Goal: Consume media (video, audio): Consume media (video, audio)

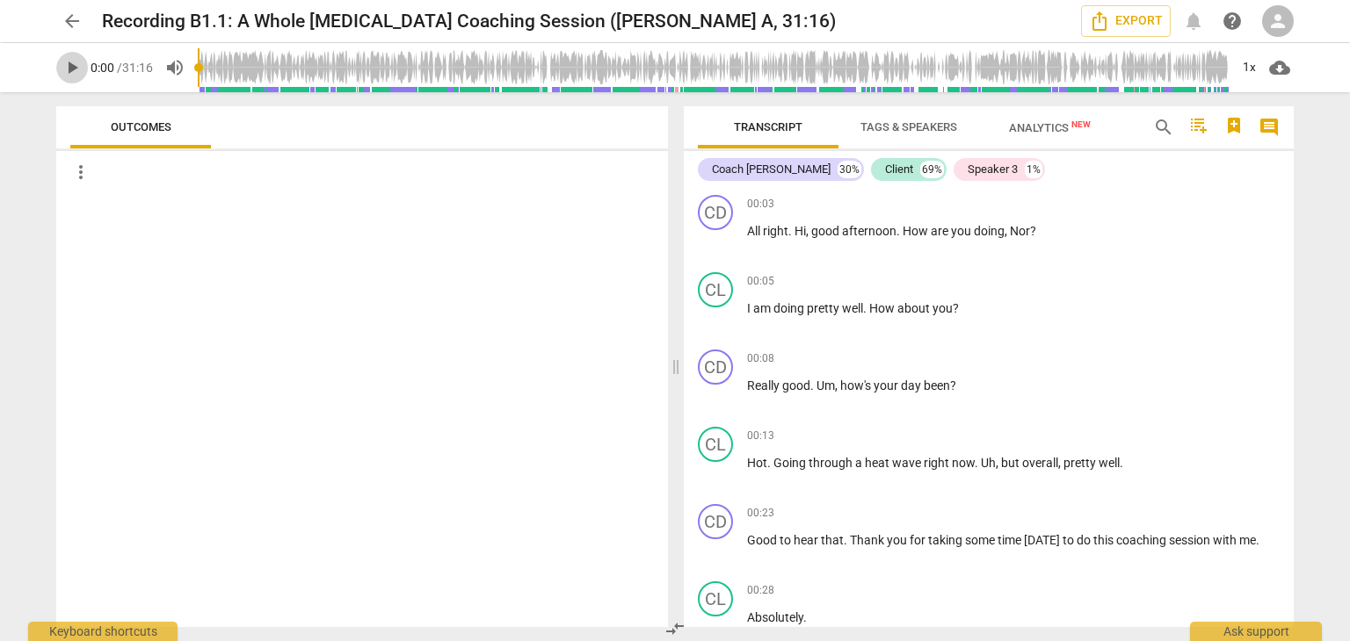
click at [65, 69] on span "play_arrow" at bounding box center [72, 67] width 21 height 21
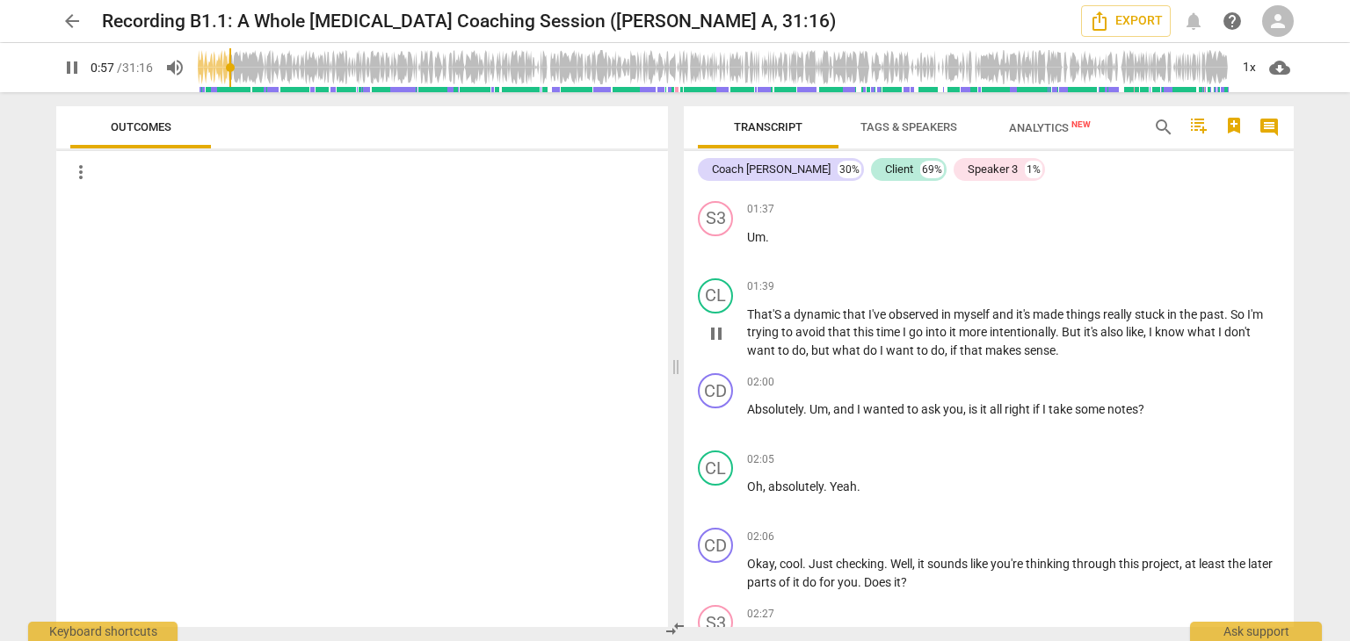
scroll to position [706, 0]
click at [801, 391] on div "02:00 keyboard_arrow_right Absolutely . Um , and I wanted to ask you , is it al…" at bounding box center [1013, 402] width 532 height 63
click at [794, 400] on span "Absolutely" at bounding box center [775, 407] width 56 height 14
click at [241, 62] on input "range" at bounding box center [713, 68] width 1031 height 56
click at [247, 62] on input "range" at bounding box center [713, 68] width 1031 height 56
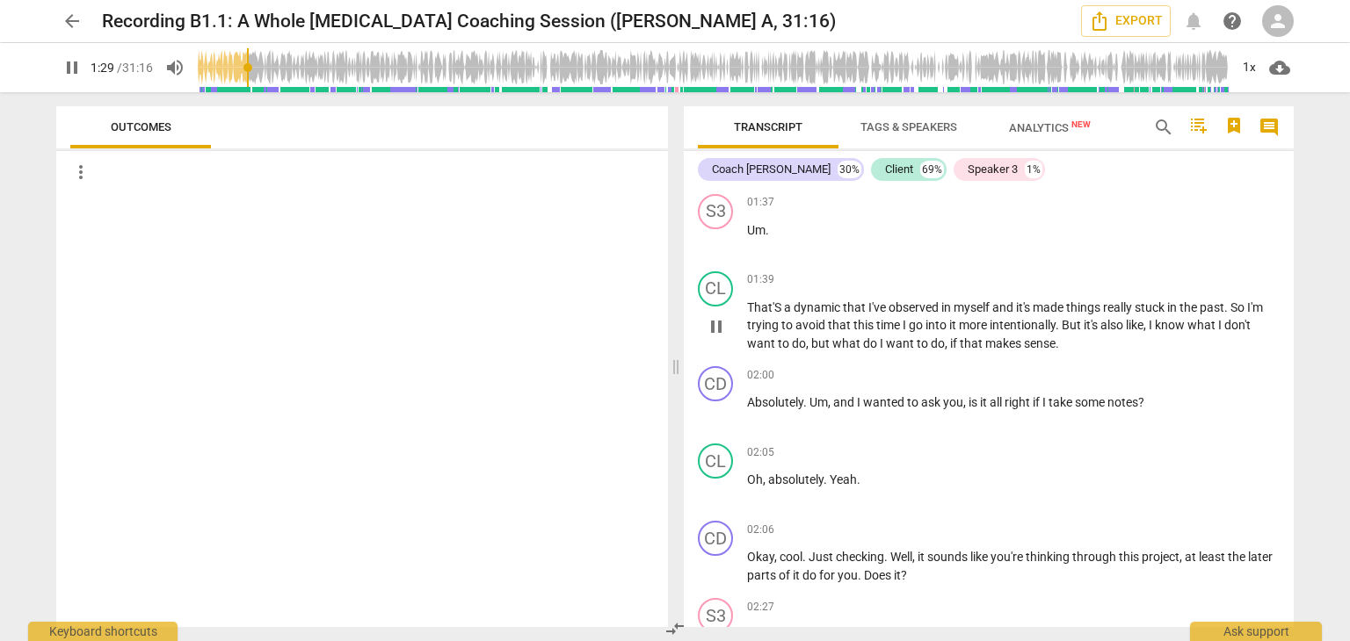
scroll to position [717, 0]
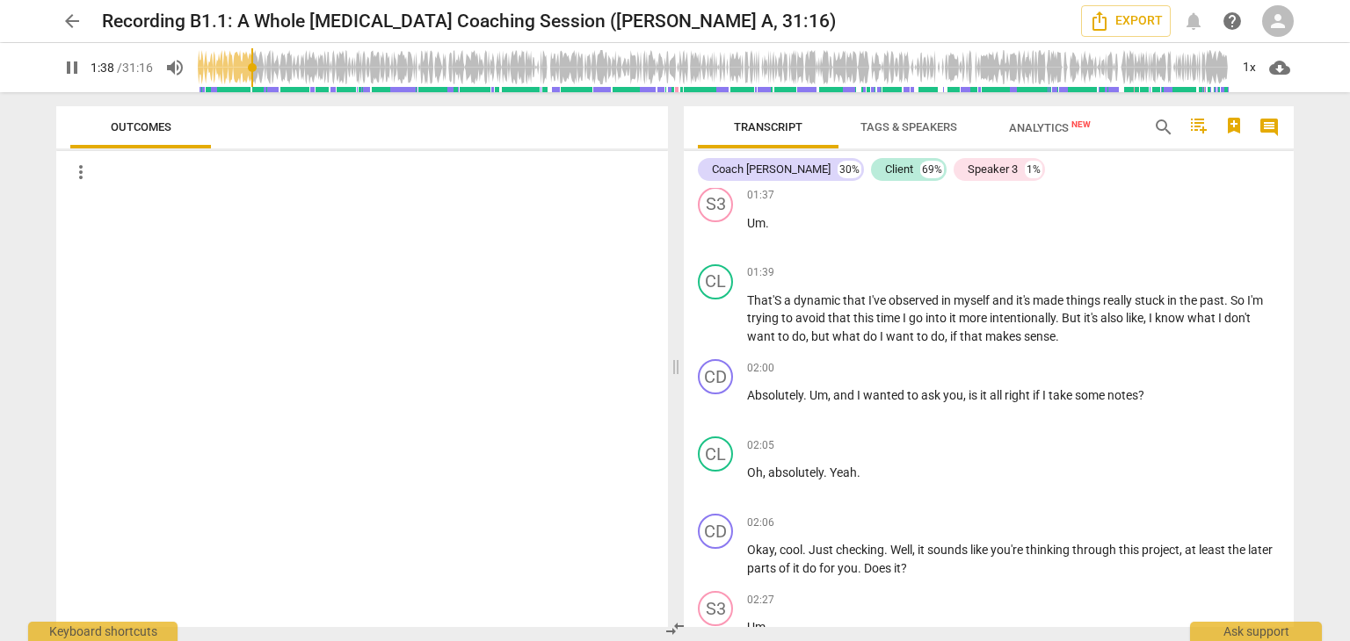
click at [255, 64] on input "range" at bounding box center [713, 68] width 1031 height 56
click at [262, 64] on input "range" at bounding box center [713, 68] width 1031 height 56
click at [267, 64] on input "range" at bounding box center [713, 68] width 1031 height 56
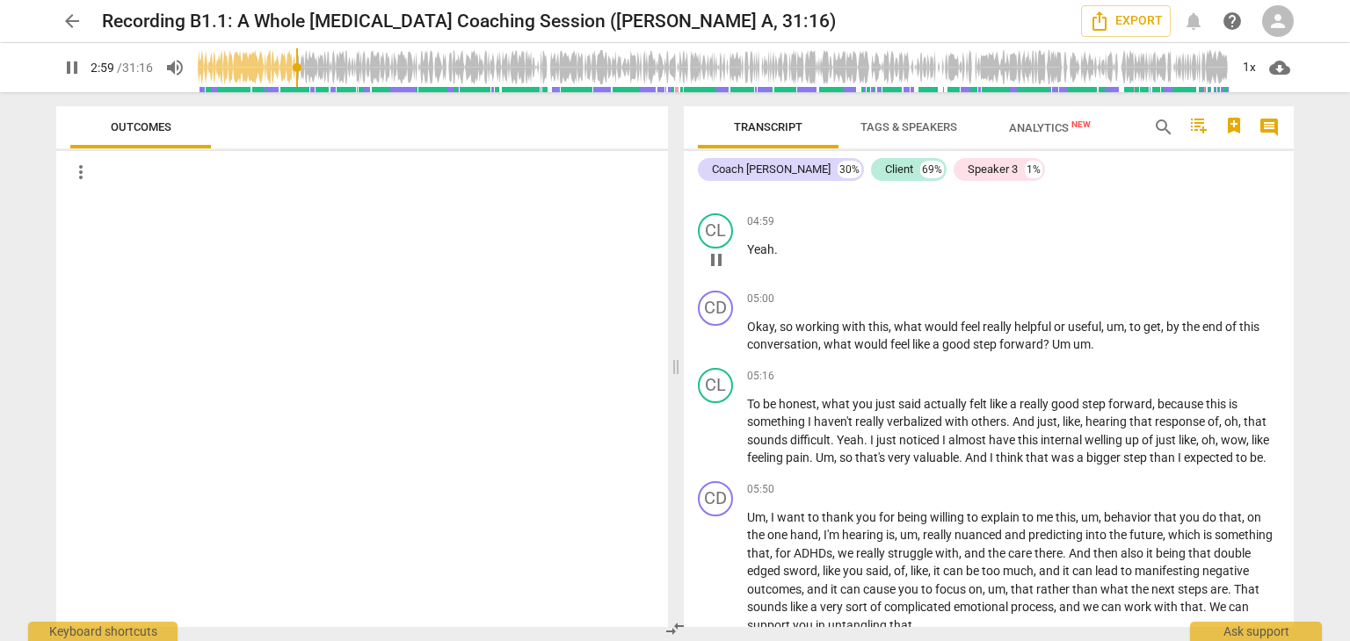
scroll to position [2073, 0]
click at [322, 69] on input "range" at bounding box center [713, 68] width 1031 height 56
click at [337, 68] on input "range" at bounding box center [713, 68] width 1031 height 56
click at [346, 68] on input "range" at bounding box center [713, 68] width 1031 height 56
click at [357, 68] on input "range" at bounding box center [713, 68] width 1031 height 56
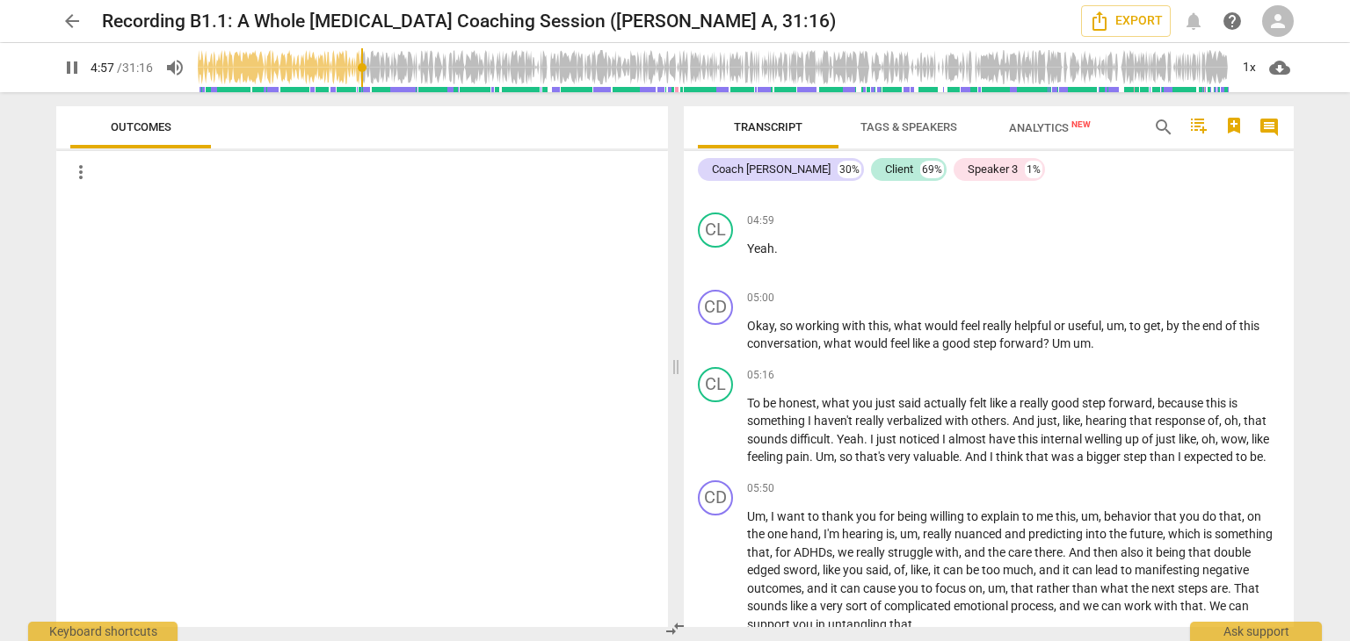
click at [364, 68] on input "range" at bounding box center [713, 68] width 1031 height 56
click at [373, 68] on input "range" at bounding box center [713, 68] width 1031 height 56
click at [381, 68] on input "range" at bounding box center [713, 68] width 1031 height 56
click at [368, 69] on input "range" at bounding box center [713, 68] width 1031 height 56
click at [360, 69] on input "range" at bounding box center [713, 68] width 1031 height 56
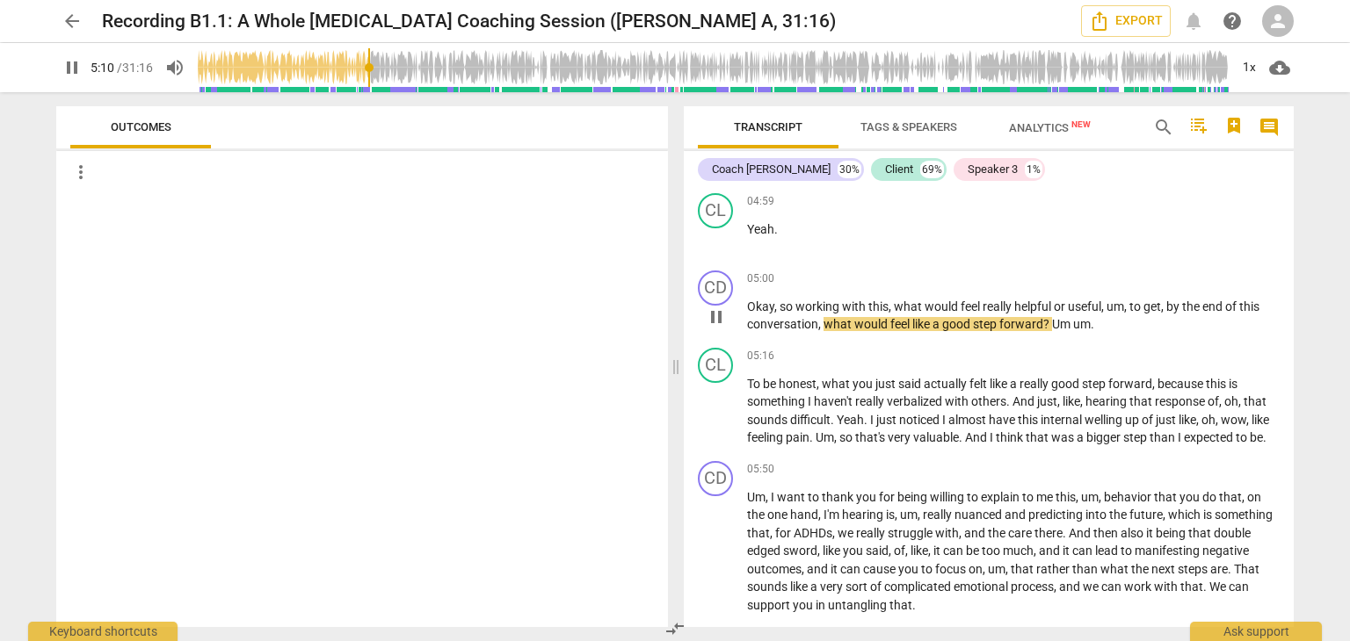
scroll to position [2095, 0]
click at [71, 71] on span "pause" at bounding box center [72, 67] width 21 height 21
click at [72, 68] on span "play_arrow" at bounding box center [72, 67] width 21 height 21
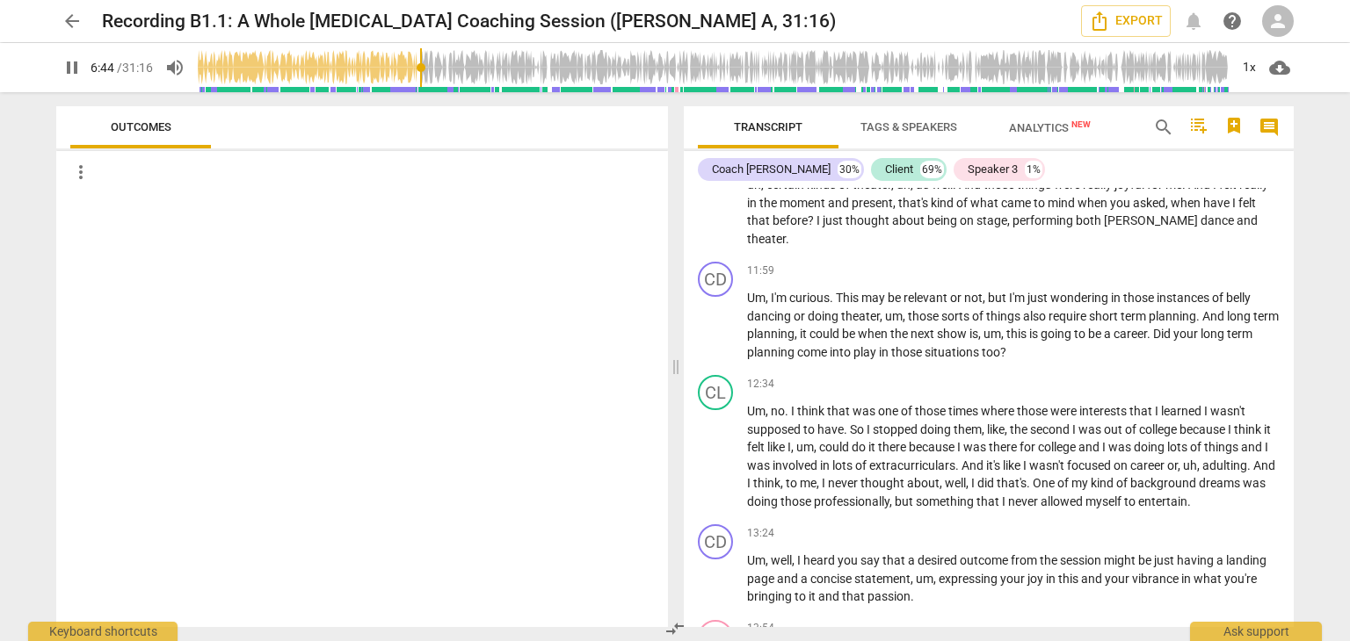
scroll to position [3994, 0]
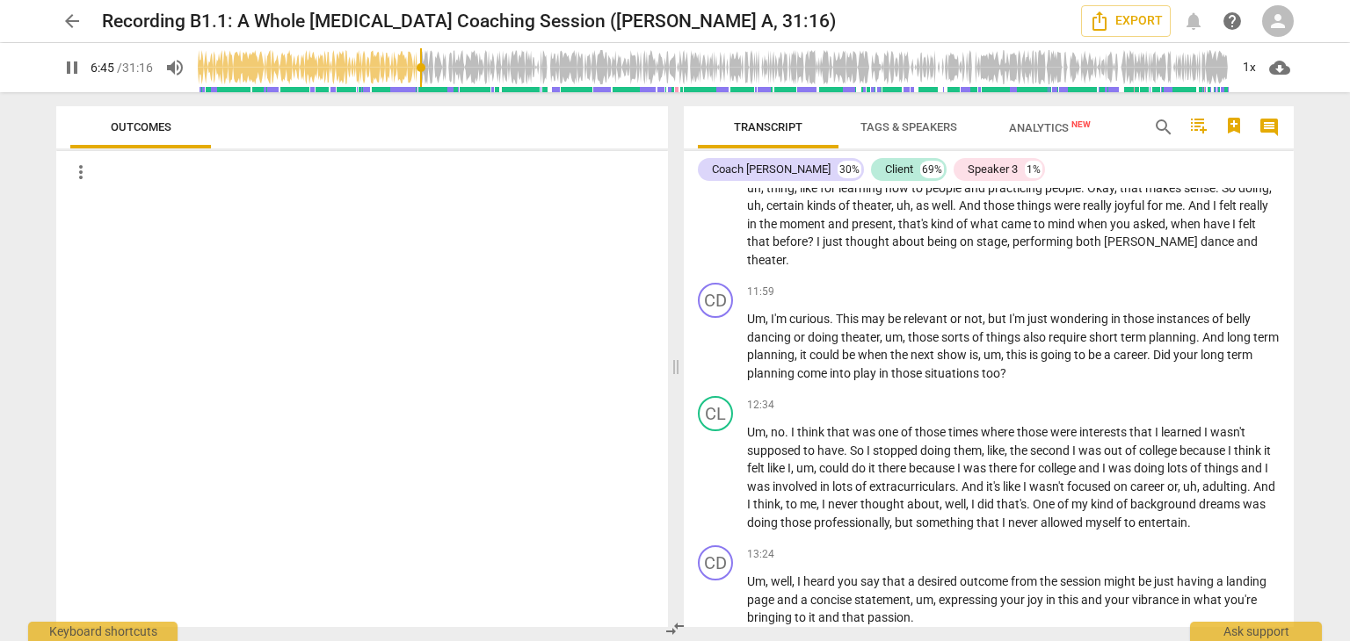
click at [401, 265] on div at bounding box center [362, 410] width 612 height 434
click at [452, 72] on input "range" at bounding box center [713, 68] width 1031 height 56
click at [464, 69] on input "range" at bounding box center [713, 68] width 1031 height 56
click at [473, 68] on input "range" at bounding box center [713, 68] width 1031 height 56
click at [480, 68] on input "range" at bounding box center [713, 68] width 1031 height 56
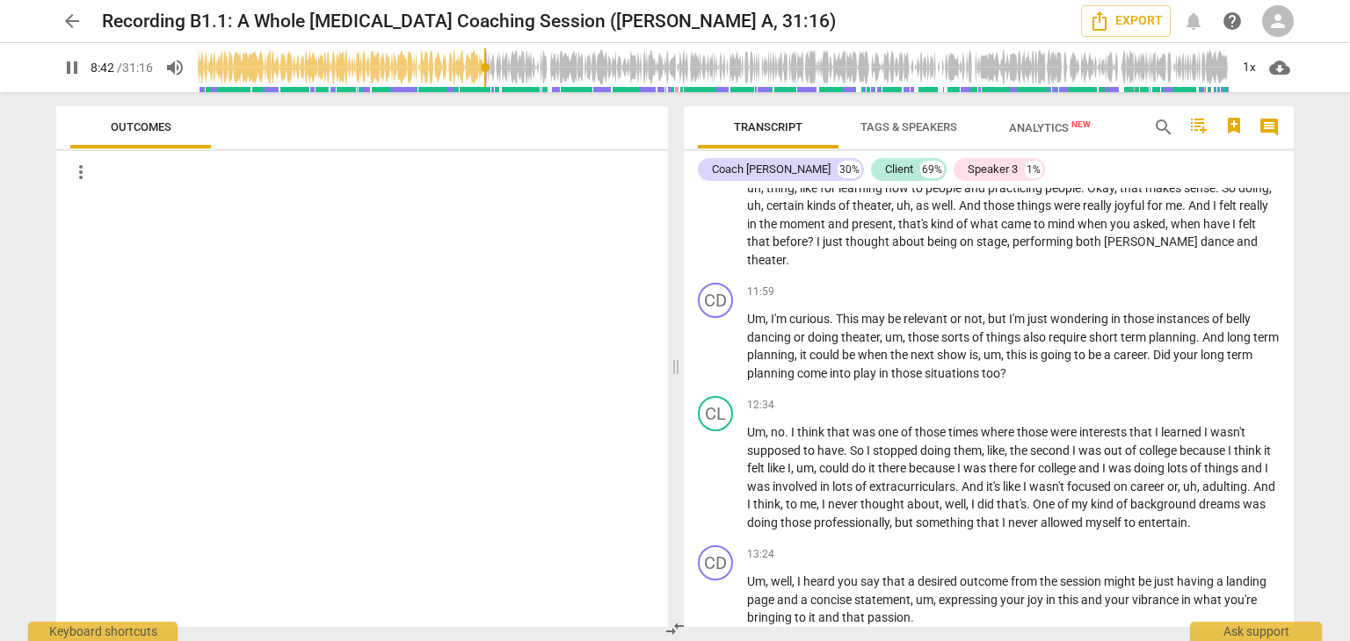
scroll to position [3153, 0]
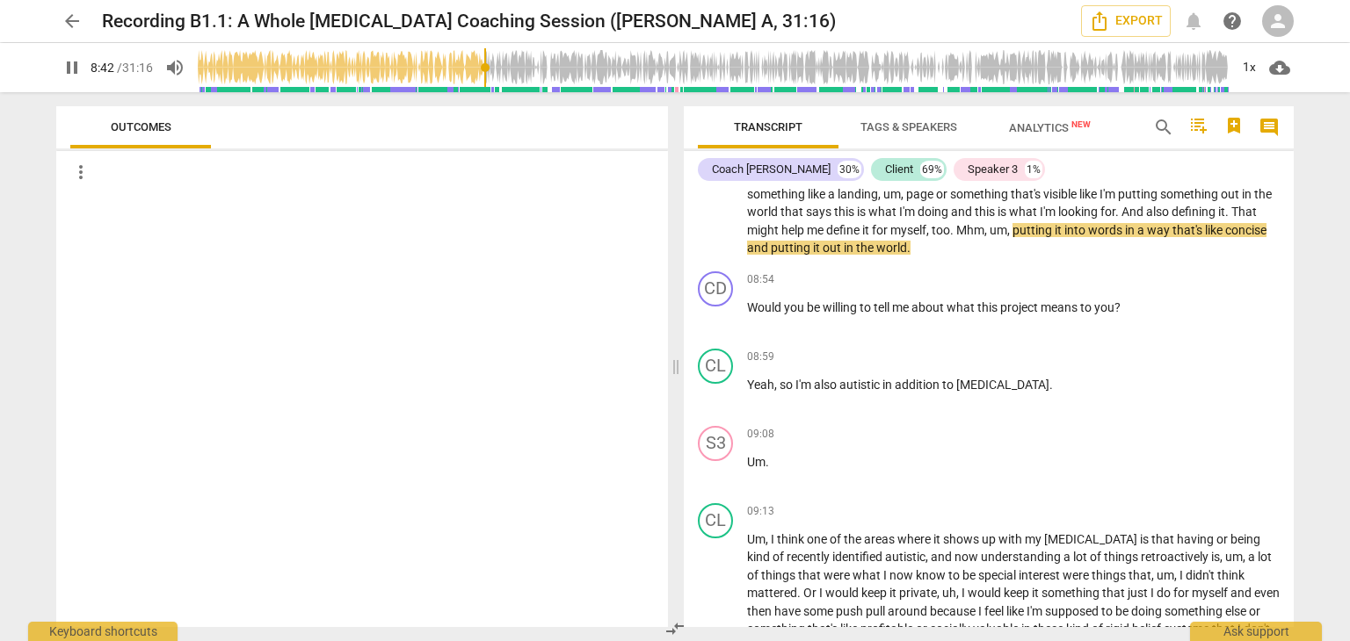
click at [487, 68] on input "range" at bounding box center [713, 68] width 1031 height 56
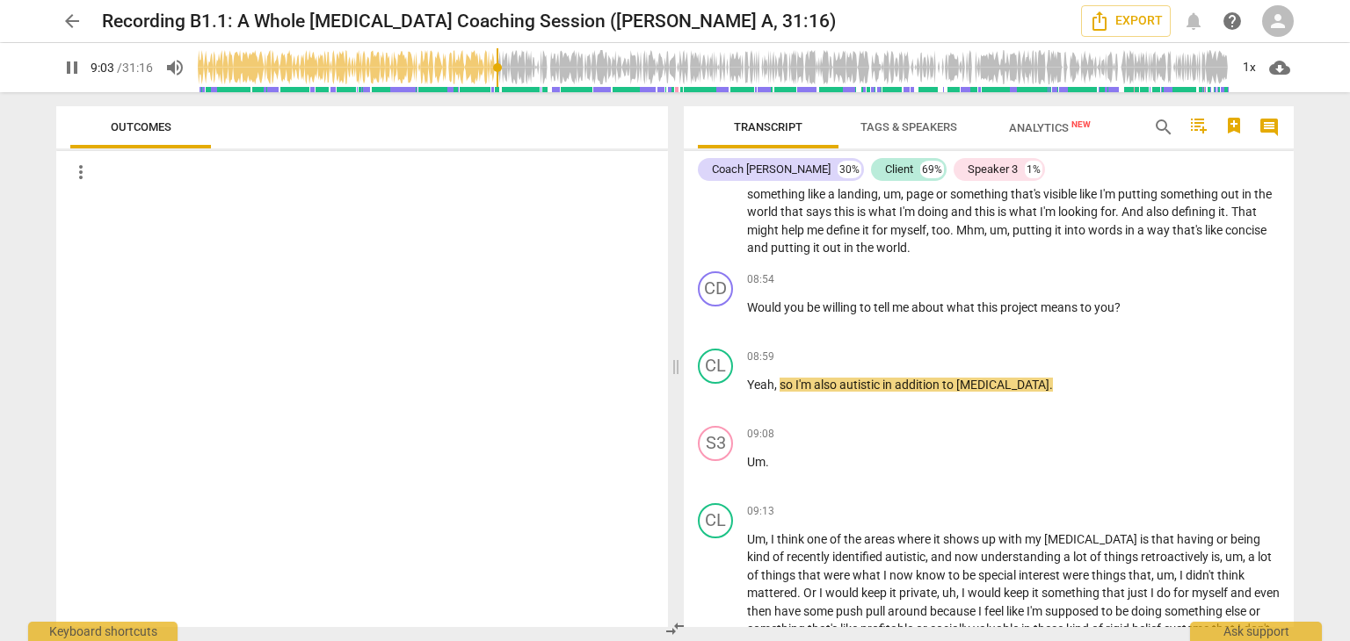
click at [498, 67] on input "range" at bounding box center [713, 68] width 1031 height 56
click at [508, 67] on input "range" at bounding box center [713, 68] width 1031 height 56
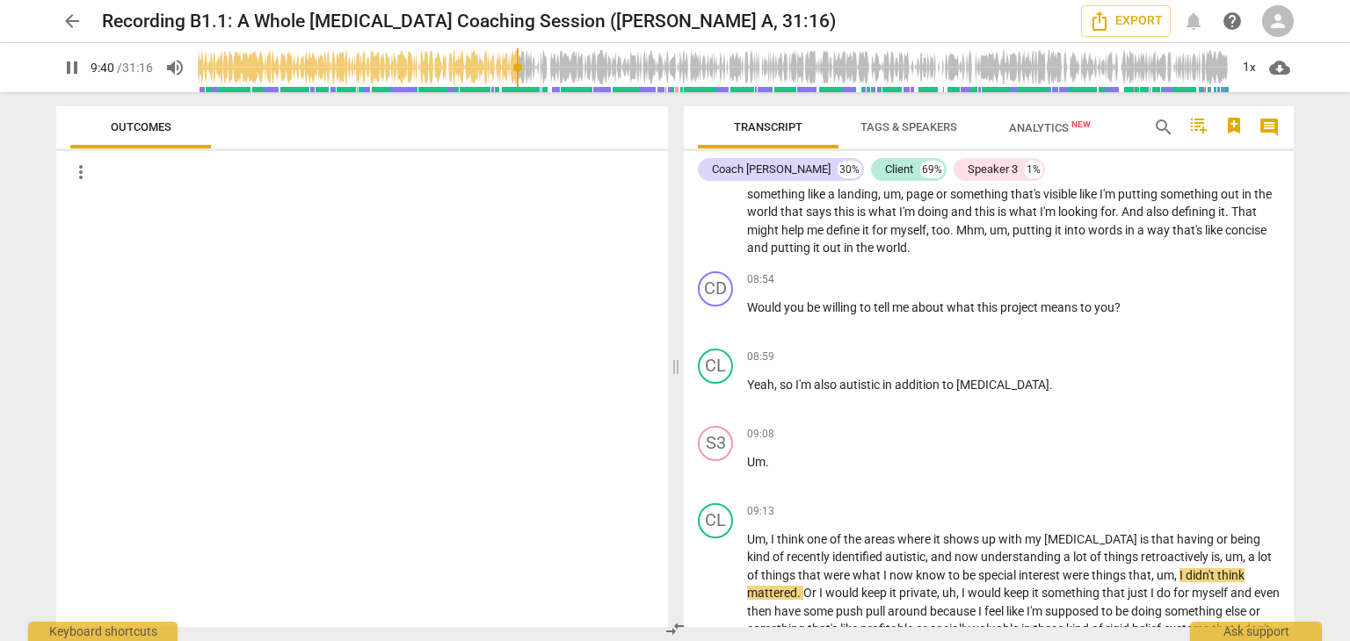
click at [518, 68] on input "range" at bounding box center [713, 68] width 1031 height 56
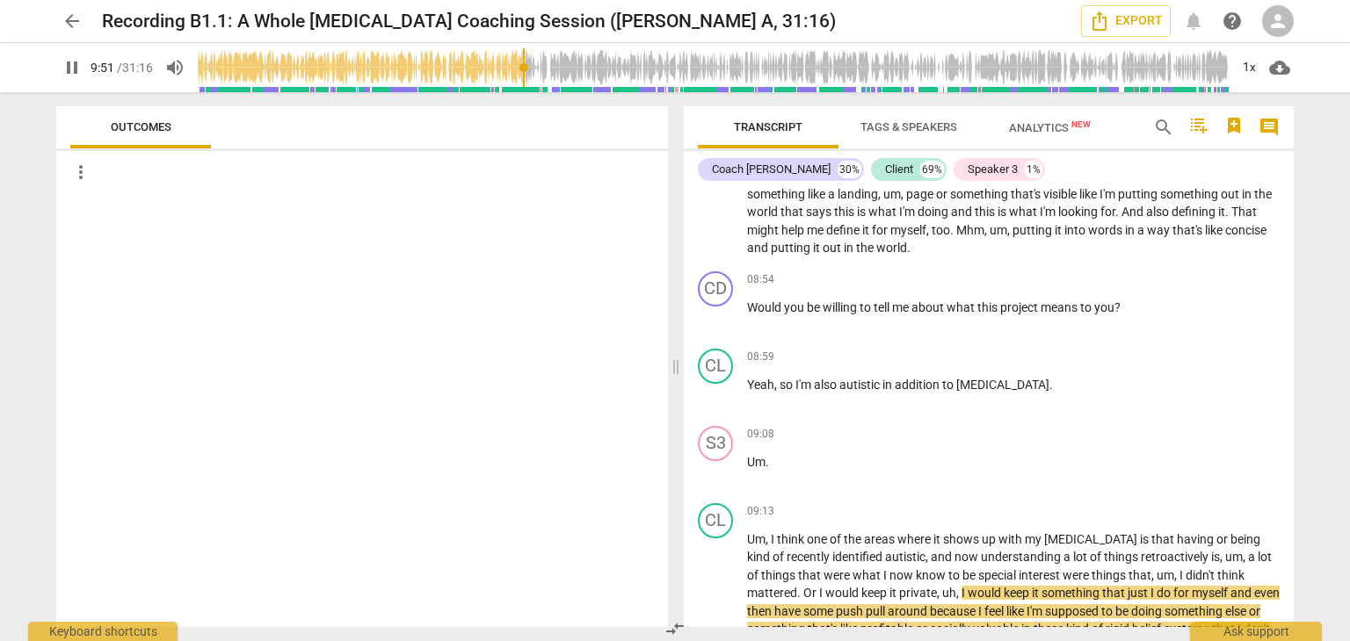
click at [525, 68] on input "range" at bounding box center [713, 68] width 1031 height 56
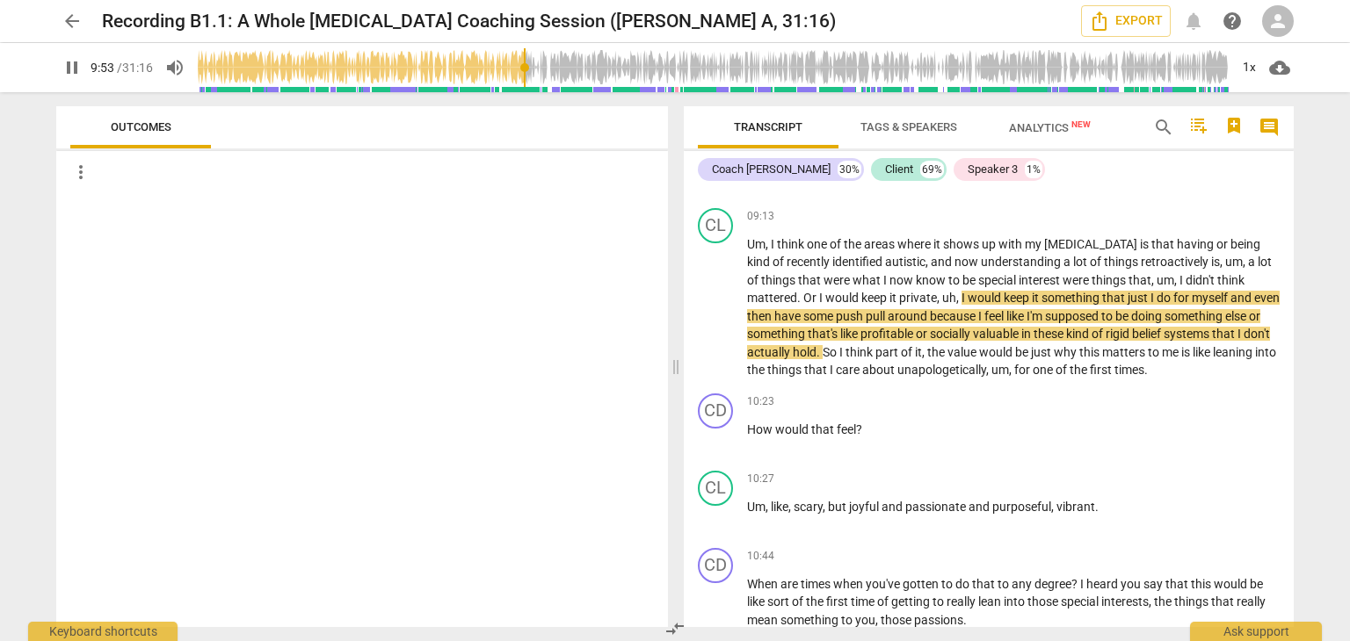
scroll to position [3508, 0]
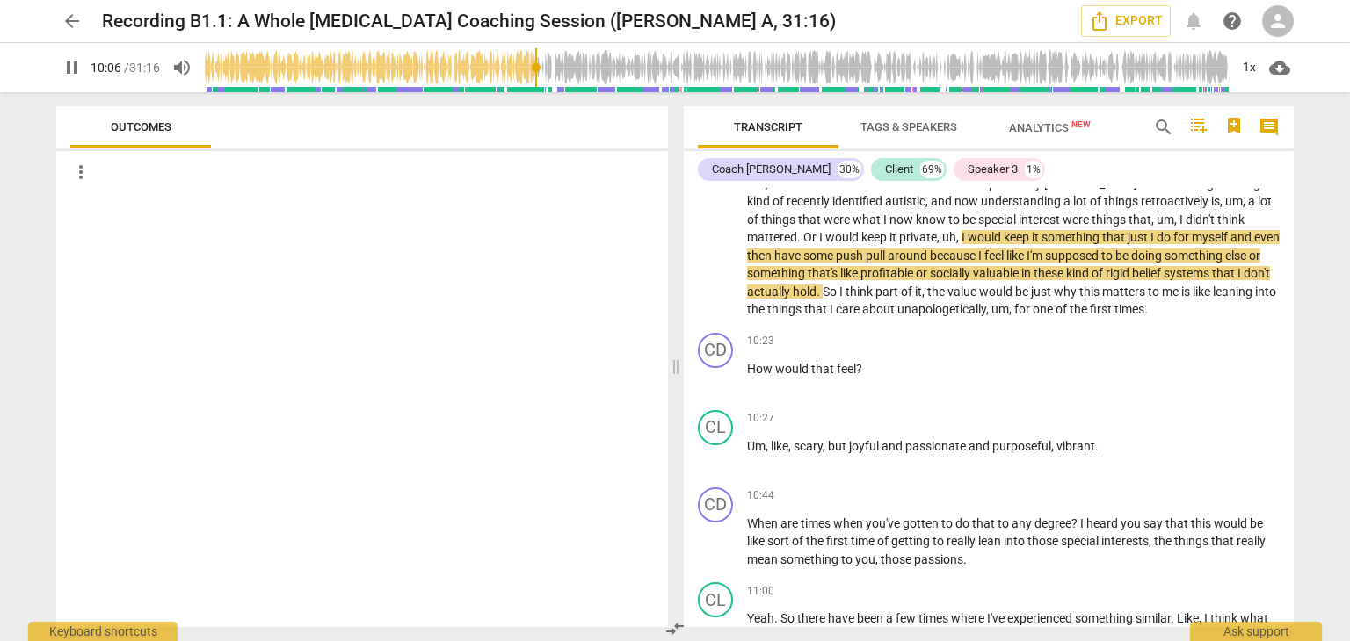
click at [532, 63] on input "range" at bounding box center [717, 68] width 1024 height 56
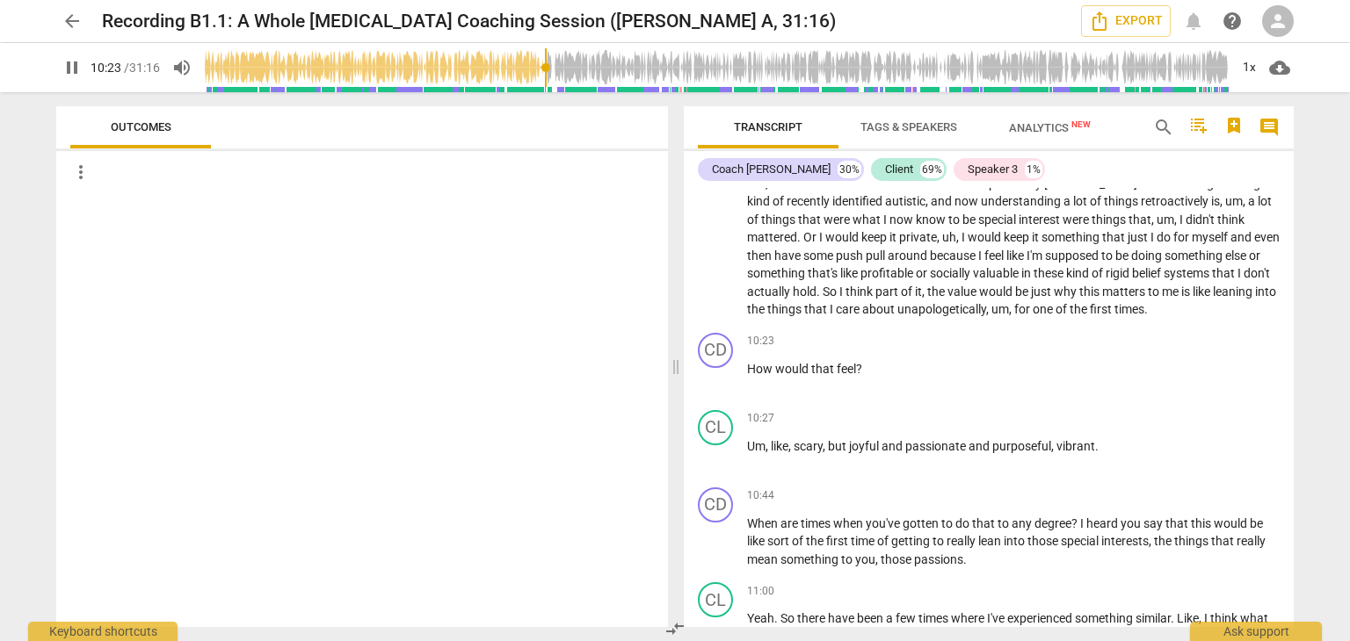
click at [547, 62] on input "range" at bounding box center [717, 68] width 1024 height 56
click at [554, 62] on input "range" at bounding box center [717, 68] width 1024 height 56
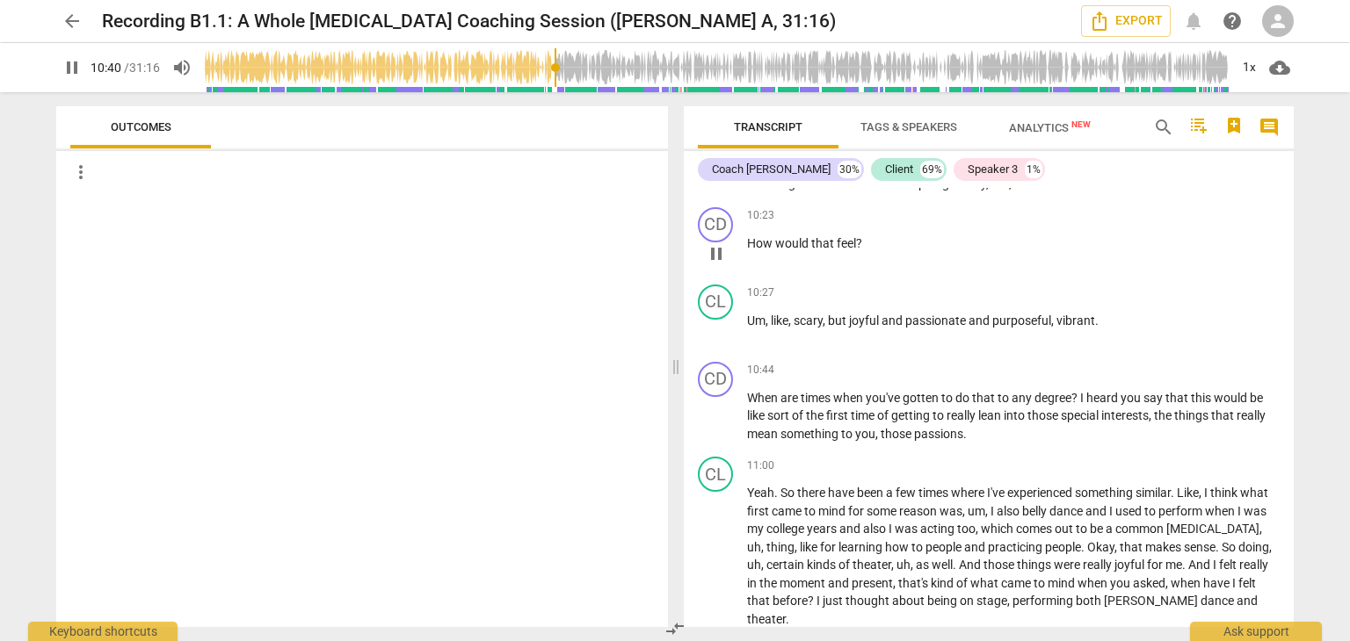
scroll to position [3668, 0]
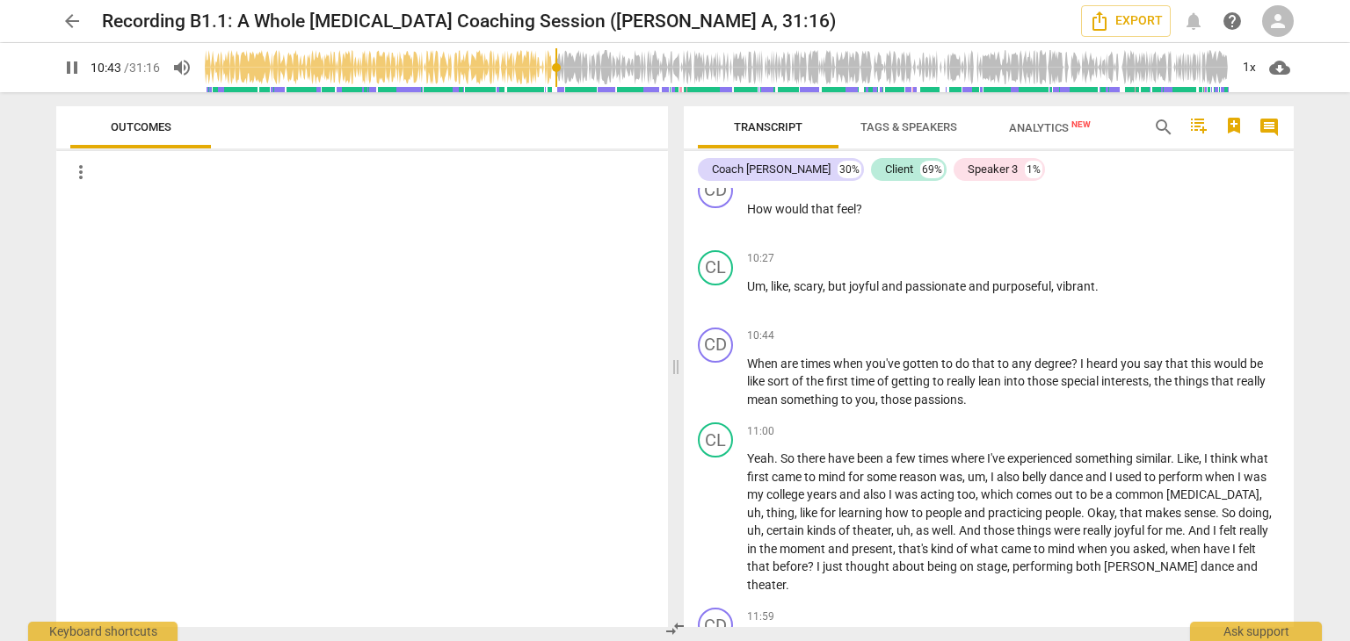
click at [564, 64] on input "range" at bounding box center [717, 68] width 1024 height 56
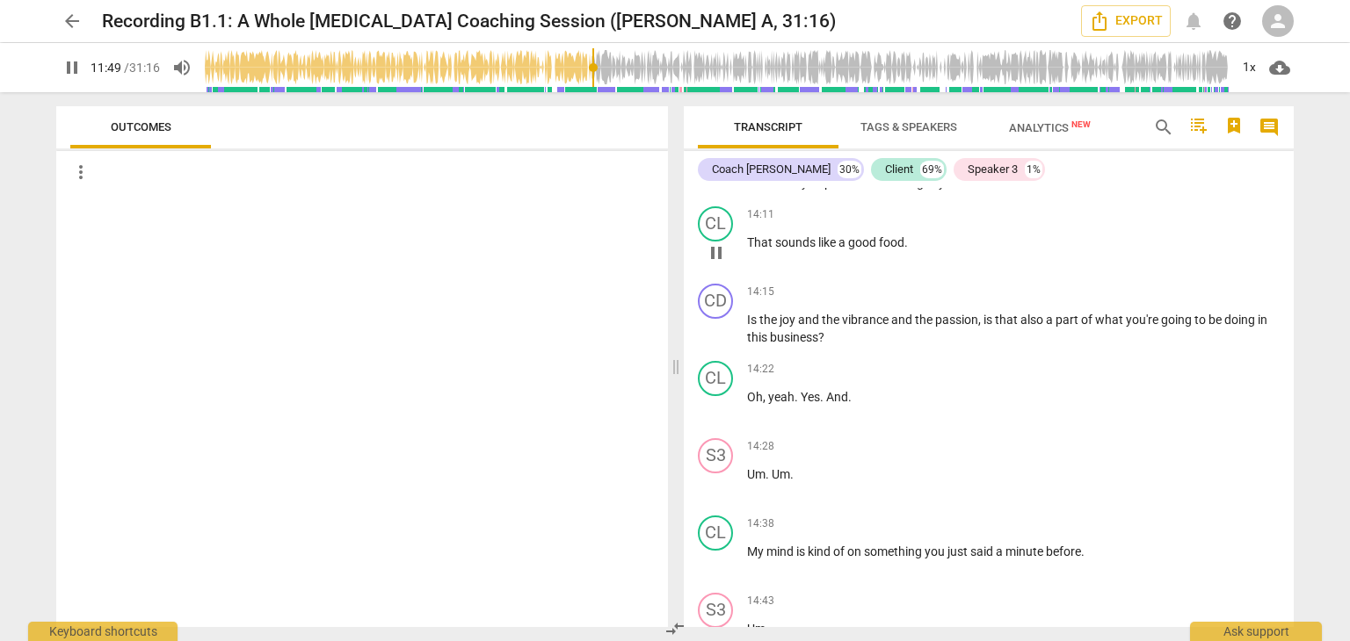
scroll to position [4587, 0]
click at [728, 316] on span "pause" at bounding box center [716, 326] width 28 height 21
click at [728, 316] on span "play_arrow" at bounding box center [716, 326] width 28 height 21
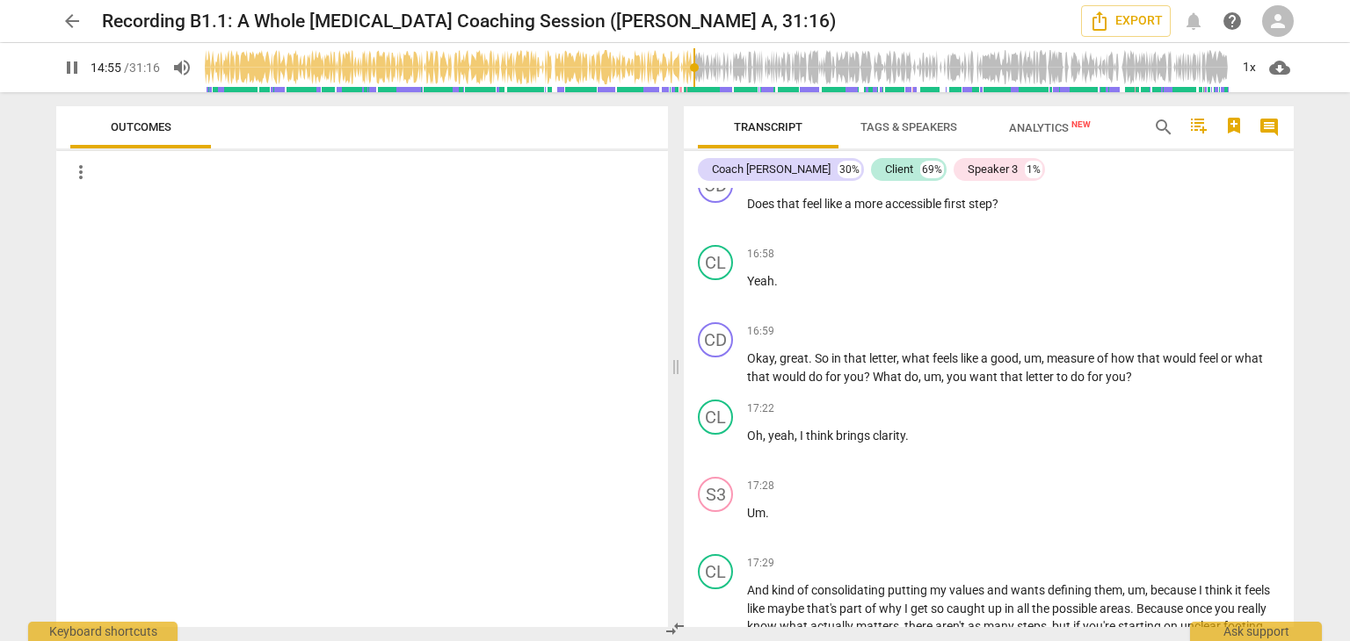
scroll to position [5599, 0]
click at [717, 358] on span "pause" at bounding box center [716, 368] width 21 height 21
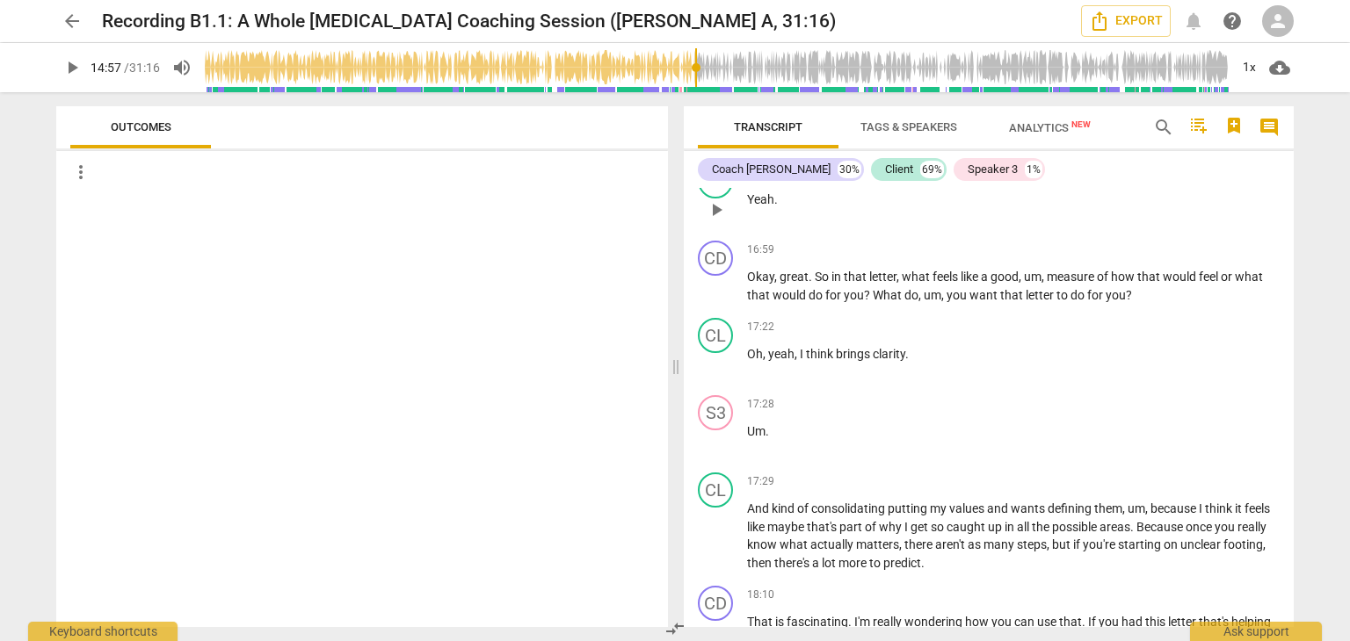
scroll to position [5680, 0]
click at [718, 277] on span "play_arrow" at bounding box center [716, 287] width 21 height 21
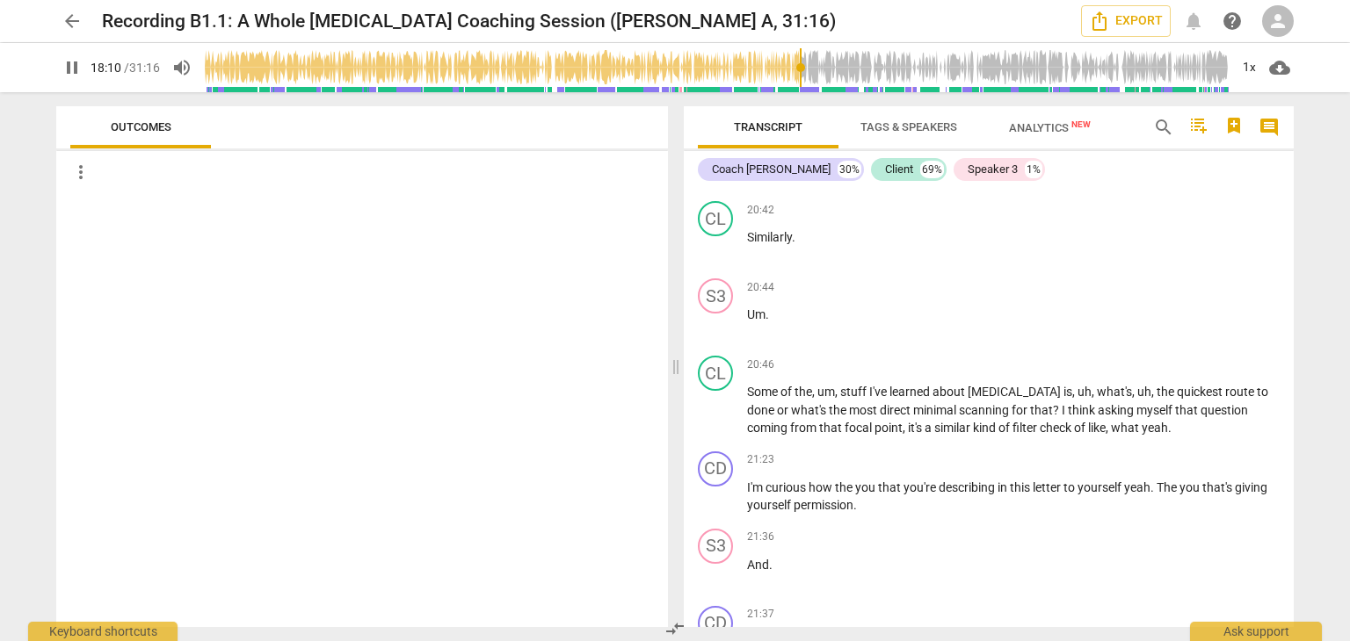
scroll to position [7300, 0]
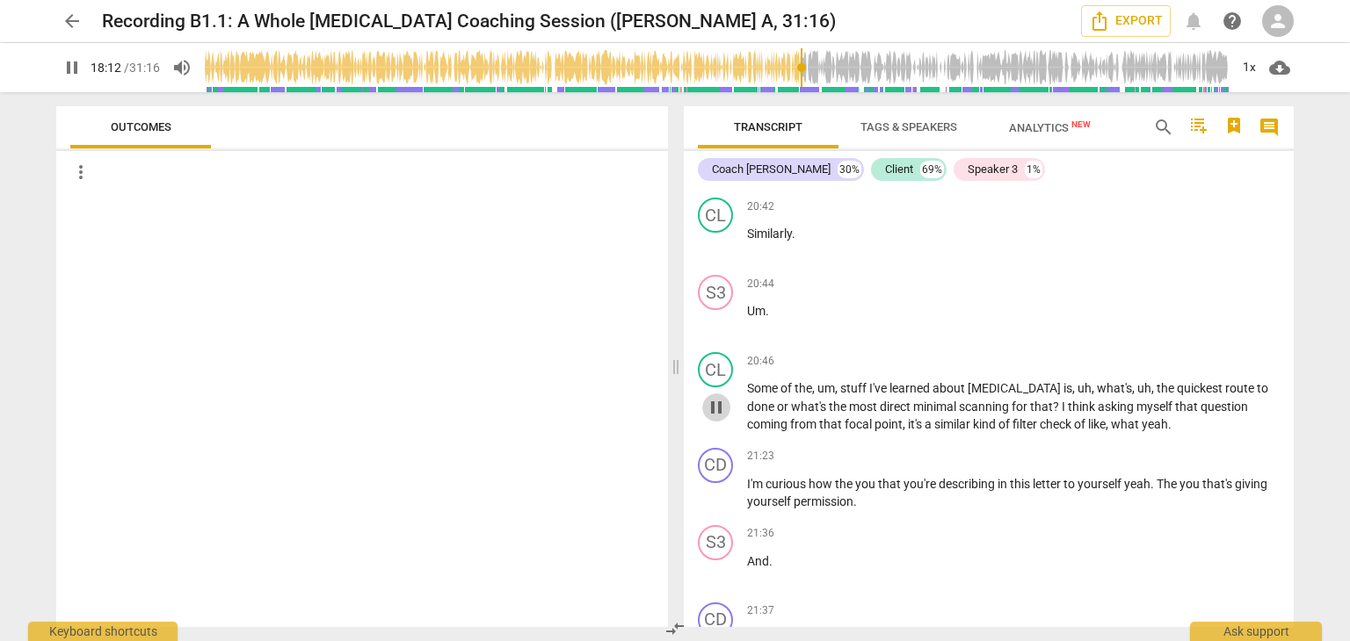
click at [719, 397] on span "pause" at bounding box center [716, 407] width 21 height 21
click at [721, 397] on span "play_arrow" at bounding box center [716, 407] width 21 height 21
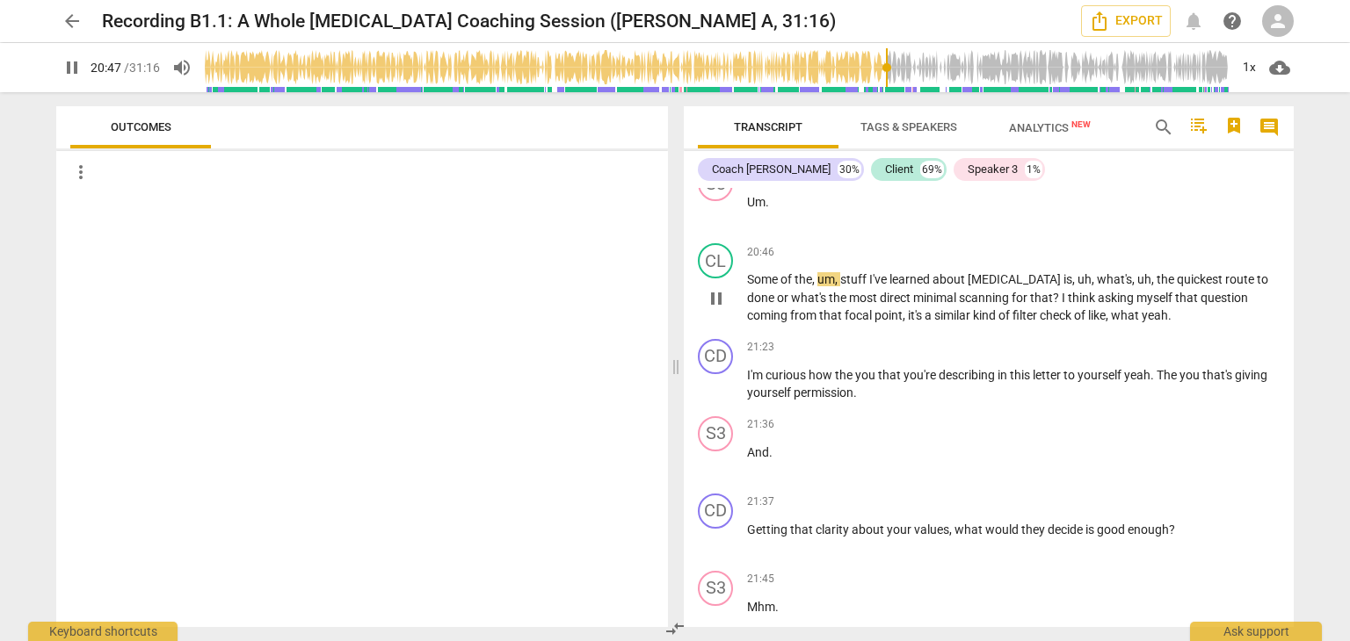
scroll to position [7409, 0]
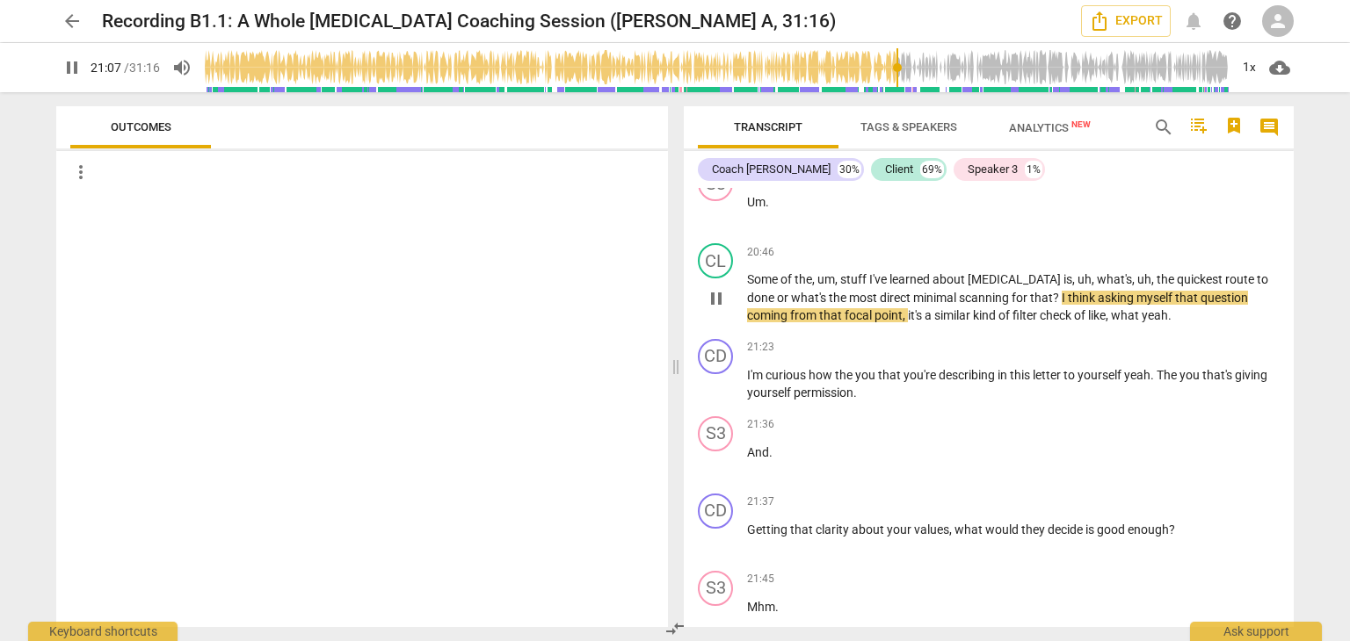
click at [718, 288] on span "pause" at bounding box center [716, 298] width 21 height 21
click at [718, 288] on span "play_arrow" at bounding box center [716, 298] width 21 height 21
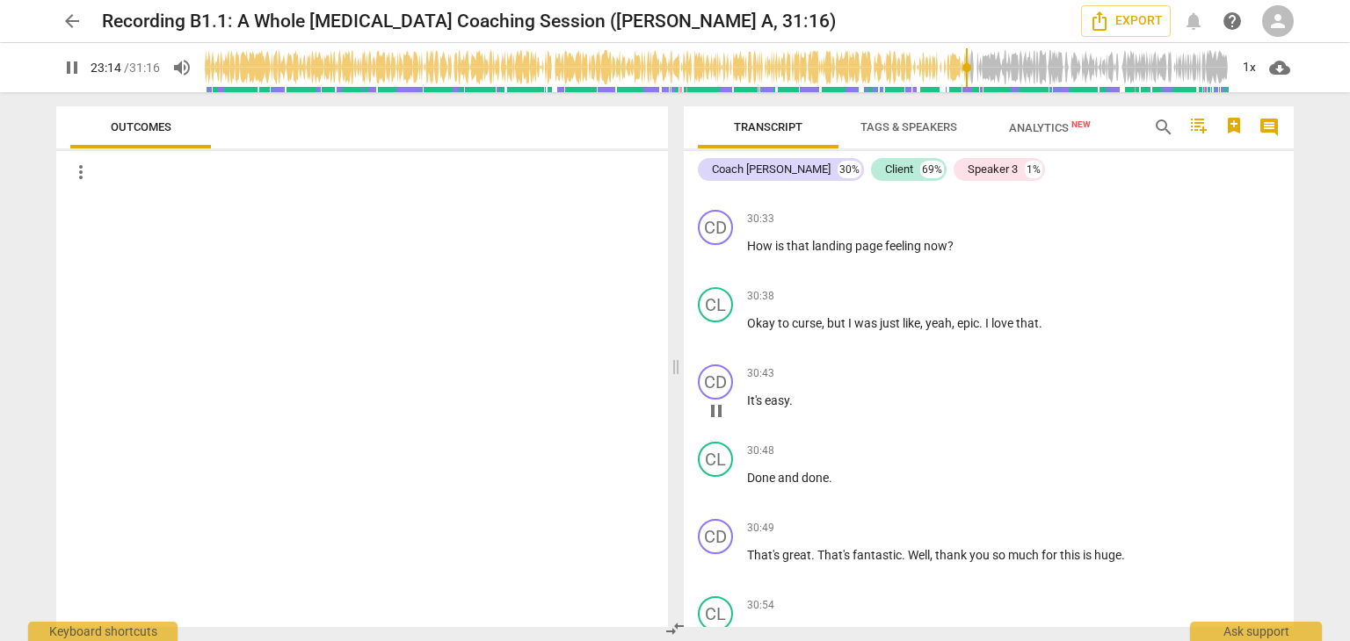
scroll to position [11281, 0]
click at [713, 324] on span "pause" at bounding box center [716, 334] width 21 height 21
click at [716, 324] on span "play_arrow" at bounding box center [716, 334] width 21 height 21
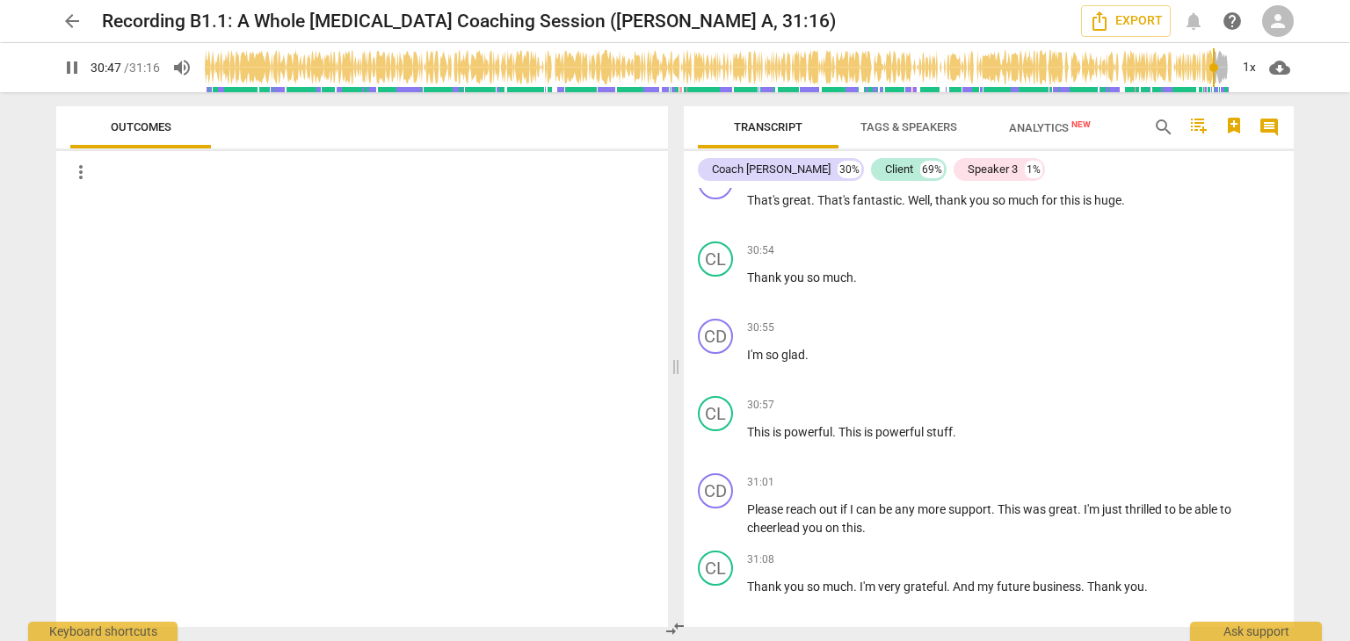
scroll to position [11711, 0]
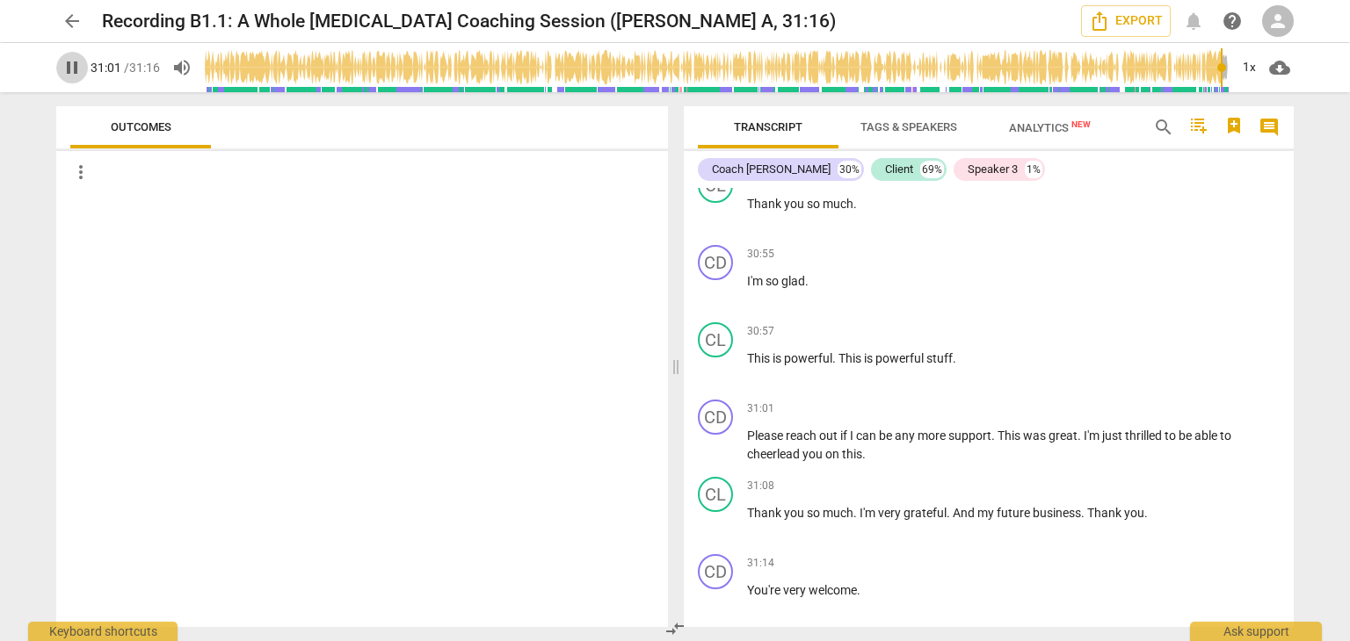
click at [71, 67] on span "pause" at bounding box center [72, 67] width 21 height 21
type input "1862"
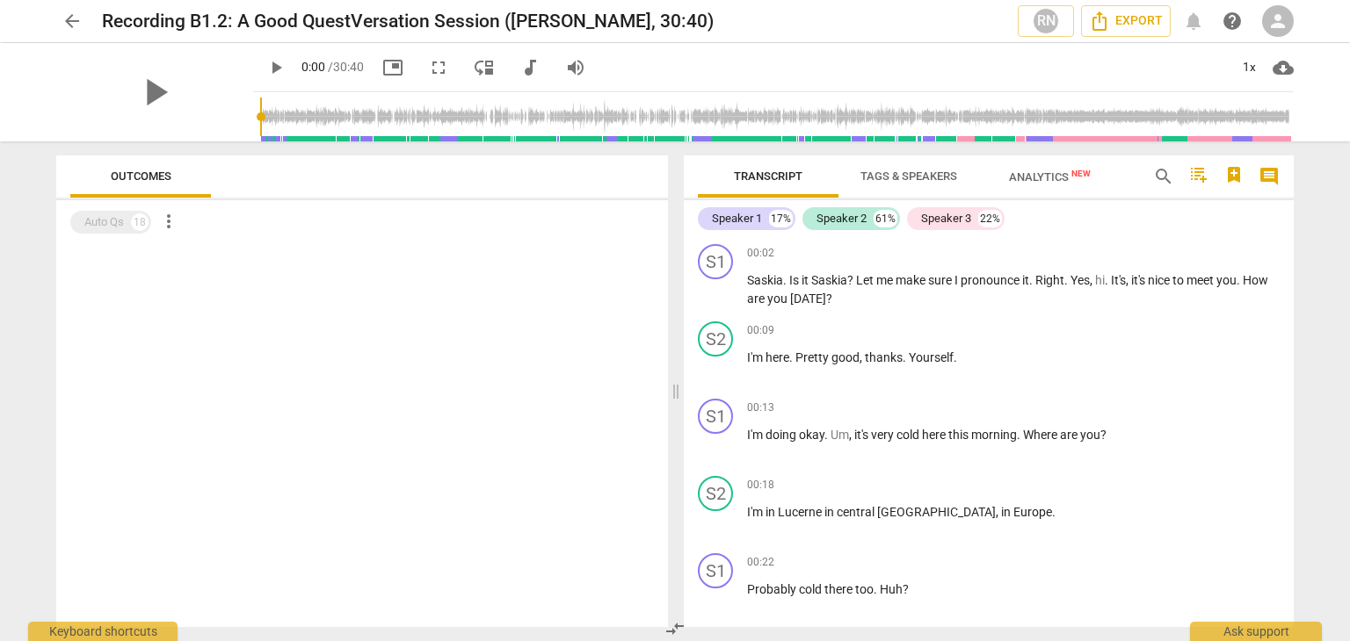
click at [204, 78] on div "play_arrow" at bounding box center [154, 92] width 197 height 98
click at [137, 81] on span "play_arrow" at bounding box center [155, 92] width 46 height 46
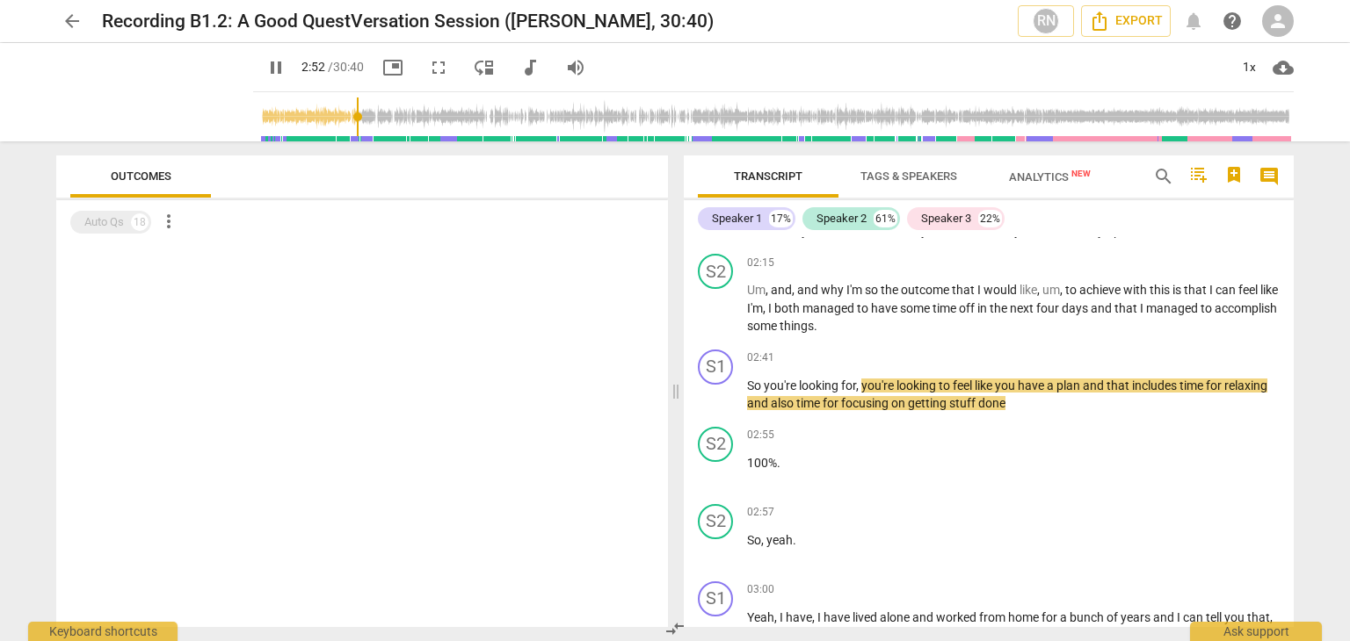
scroll to position [881, 0]
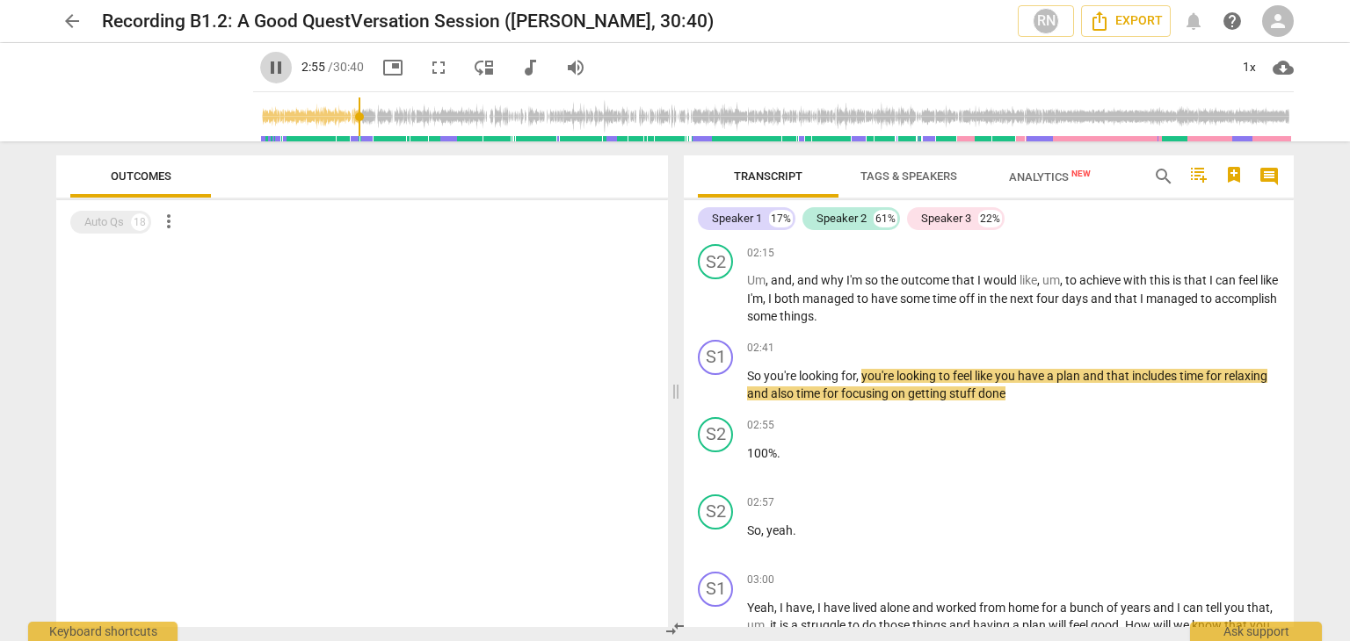
click at [265, 64] on span "pause" at bounding box center [275, 67] width 21 height 21
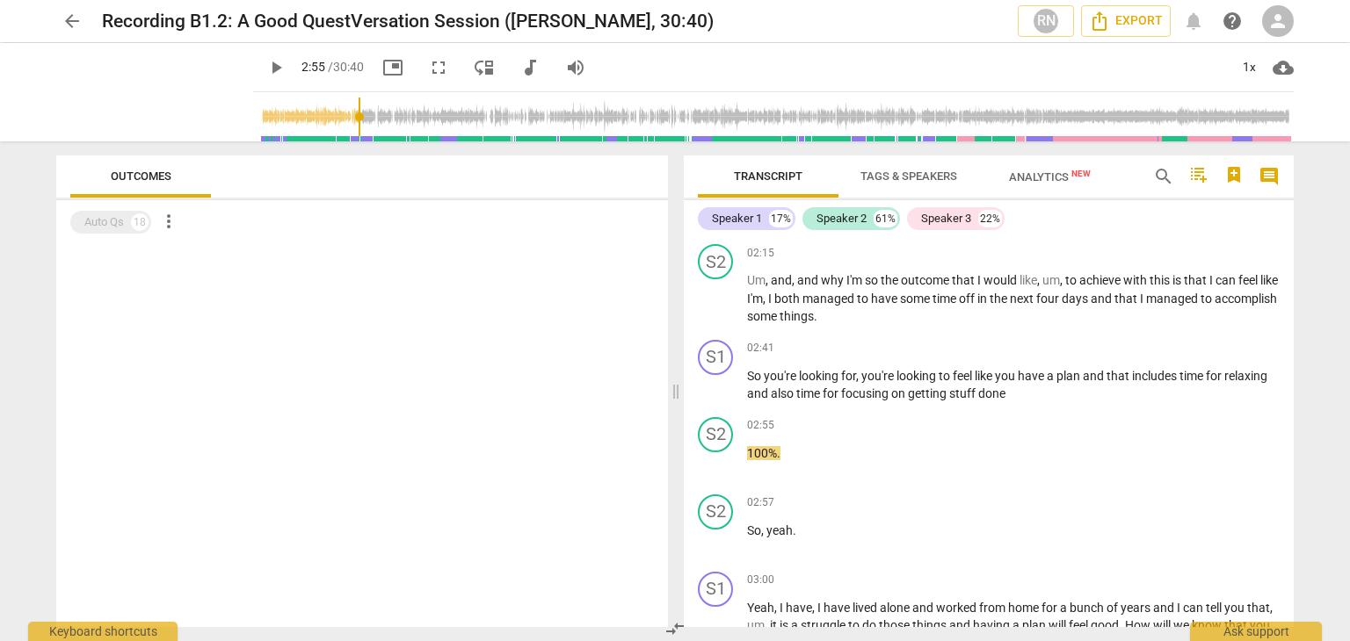
type input "176"
